Goal: Task Accomplishment & Management: Manage account settings

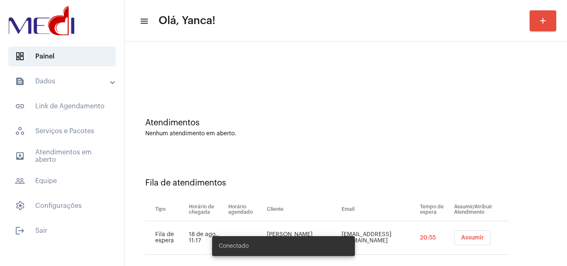
scroll to position [11, 0]
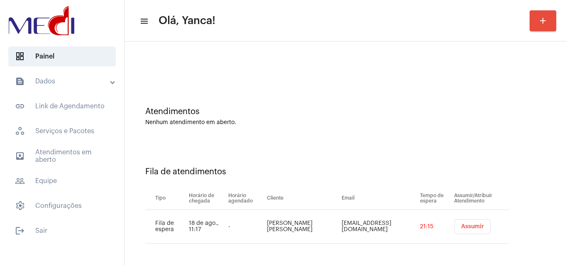
click at [461, 225] on span "Assumir" at bounding box center [472, 227] width 23 height 6
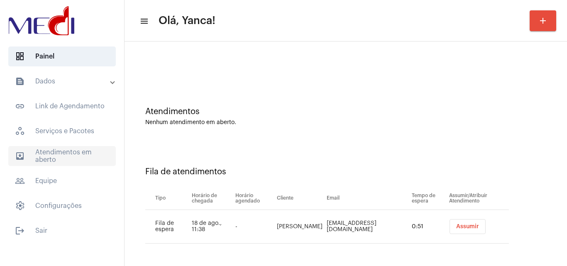
click at [60, 150] on span "outbox_outline Atendimentos em aberto" at bounding box center [62, 156] width 108 height 20
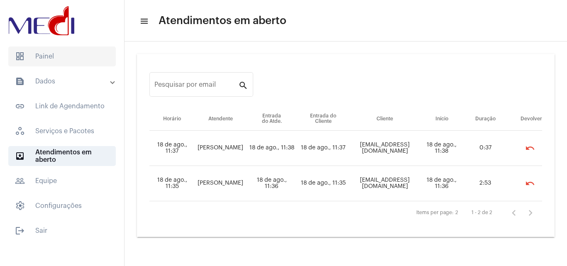
click at [75, 60] on span "dashboard Painel" at bounding box center [62, 56] width 108 height 20
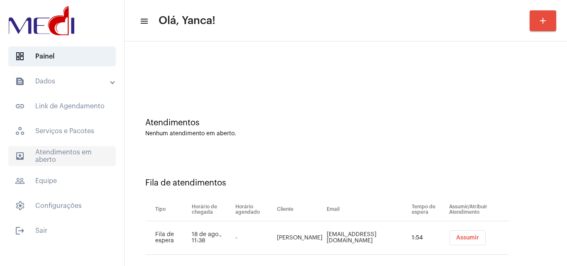
click at [68, 154] on span "outbox_outline Atendimentos em aberto" at bounding box center [62, 156] width 108 height 20
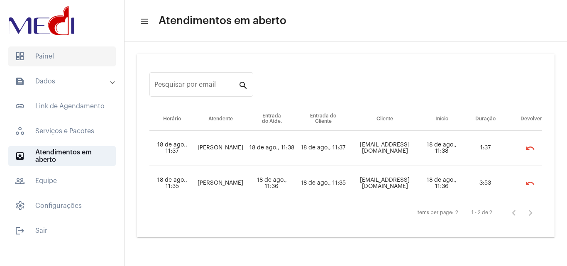
click at [73, 56] on span "dashboard Painel" at bounding box center [62, 56] width 108 height 20
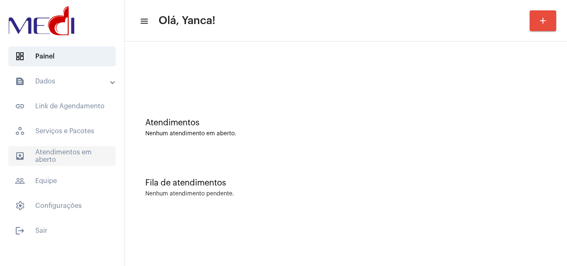
click at [57, 159] on span "outbox_outline Atendimentos em aberto" at bounding box center [62, 156] width 108 height 20
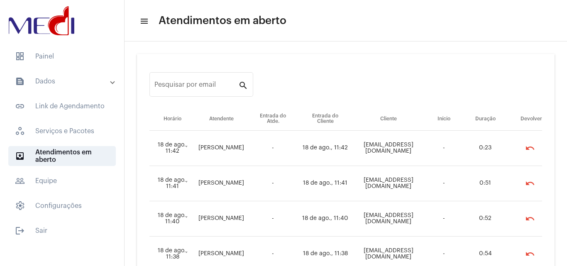
scroll to position [60, 0]
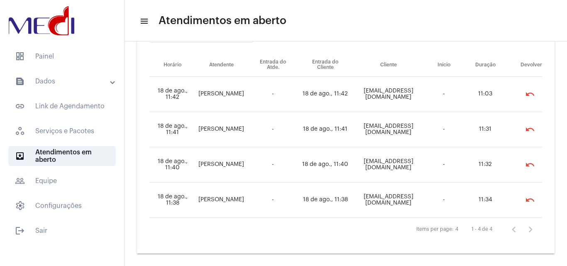
drag, startPoint x: 76, startPoint y: 60, endPoint x: 77, endPoint y: 68, distance: 8.4
click at [76, 60] on span "dashboard Painel" at bounding box center [62, 56] width 108 height 20
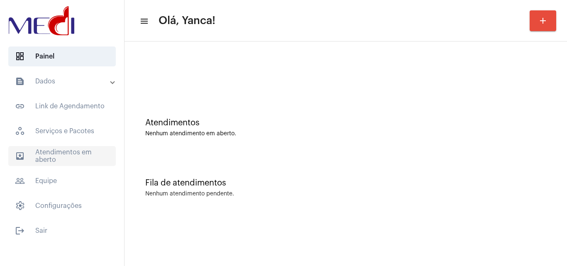
click at [69, 157] on span "outbox_outline Atendimentos em aberto" at bounding box center [62, 156] width 108 height 20
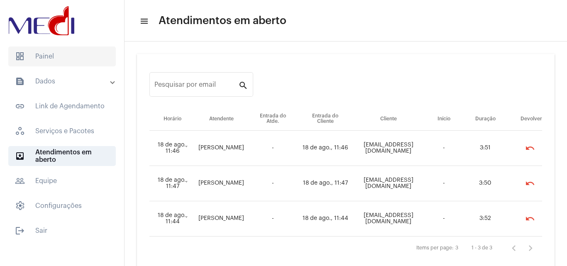
click at [59, 49] on span "dashboard Painel" at bounding box center [62, 56] width 108 height 20
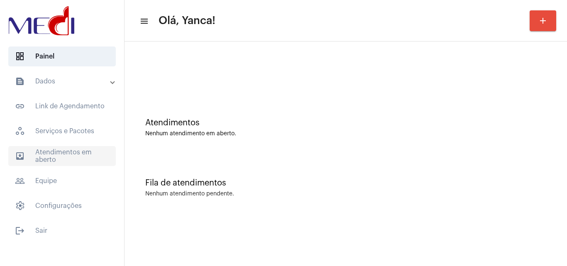
click at [90, 152] on span "outbox_outline Atendimentos em aberto" at bounding box center [62, 156] width 108 height 20
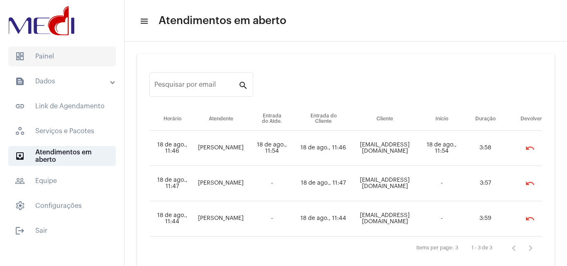
click at [85, 60] on span "dashboard Painel" at bounding box center [62, 56] width 108 height 20
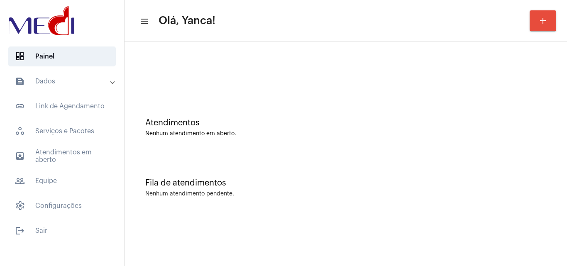
drag, startPoint x: 72, startPoint y: 77, endPoint x: 57, endPoint y: 92, distance: 21.1
click at [72, 77] on mat-panel-title "text_snippet_outlined Dados" at bounding box center [63, 81] width 96 height 10
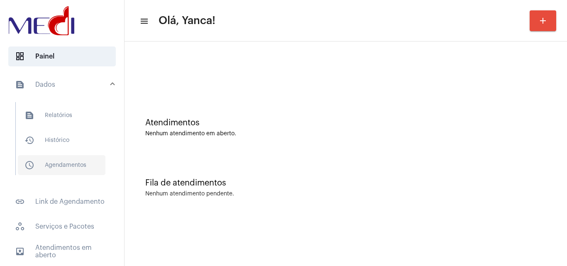
click at [74, 163] on span "schedule_outlined Agendamentos" at bounding box center [62, 165] width 88 height 20
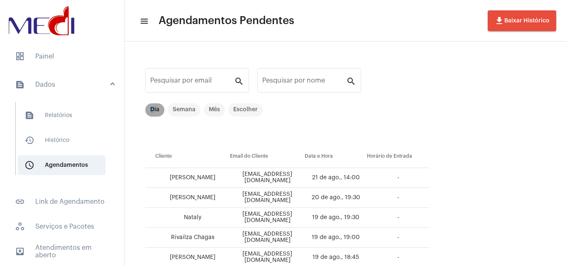
drag, startPoint x: 152, startPoint y: 113, endPoint x: 391, endPoint y: 193, distance: 251.7
click at [153, 113] on mat-chip "Dia" at bounding box center [154, 109] width 19 height 13
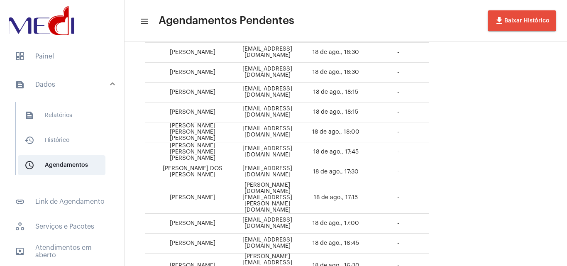
scroll to position [345, 0]
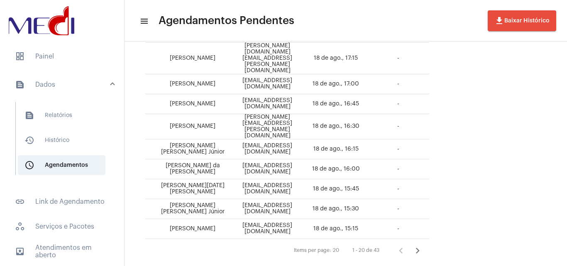
click at [423, 245] on icon "Próxima página" at bounding box center [418, 251] width 12 height 12
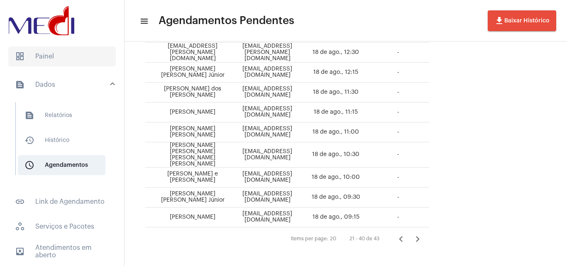
click at [64, 50] on span "dashboard Painel" at bounding box center [62, 56] width 108 height 20
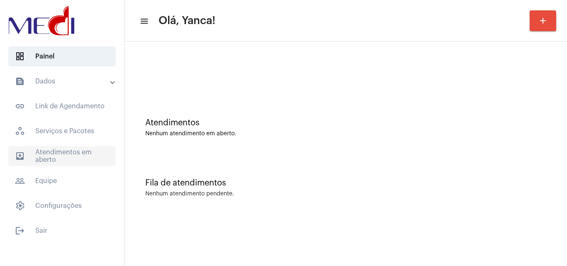
click at [84, 159] on span "outbox_outline Atendimentos em aberto" at bounding box center [62, 156] width 108 height 20
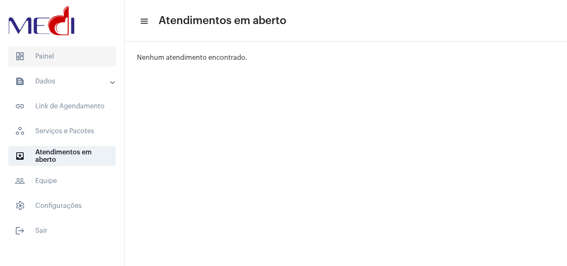
click at [67, 52] on span "dashboard Painel" at bounding box center [62, 56] width 108 height 20
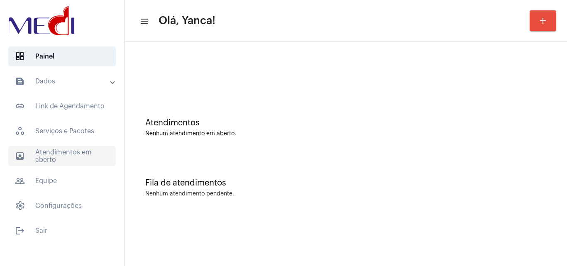
click at [69, 147] on mat-accordion "text_snippet_outlined Dados text_snippet_outlined Relatórios history_outlined H…" at bounding box center [62, 143] width 124 height 144
click at [72, 147] on span "outbox_outline Atendimentos em aberto" at bounding box center [62, 156] width 108 height 20
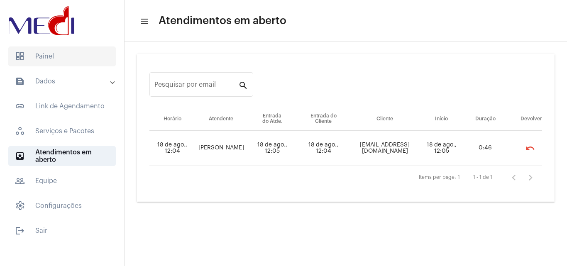
click at [55, 56] on span "dashboard Painel" at bounding box center [62, 56] width 108 height 20
